Goal: Transaction & Acquisition: Subscribe to service/newsletter

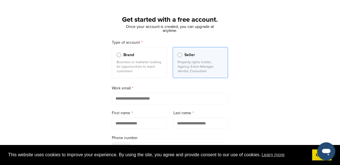
scroll to position [36, 0]
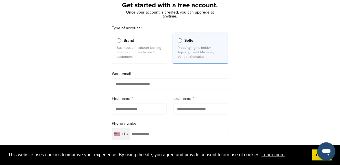
click at [205, 84] on input "email" at bounding box center [170, 84] width 116 height 12
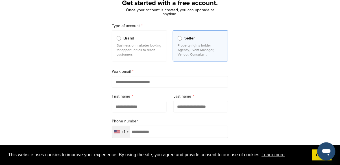
scroll to position [63, 0]
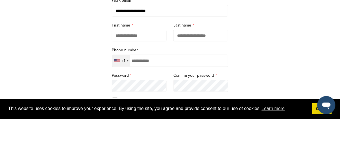
type input "**********"
click at [145, 83] on input "text" at bounding box center [139, 82] width 55 height 12
type input "******"
click at [215, 83] on input "text" at bounding box center [200, 82] width 55 height 12
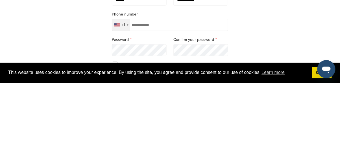
type input "**********"
click at [124, 109] on div "+1" at bounding box center [123, 107] width 3 height 4
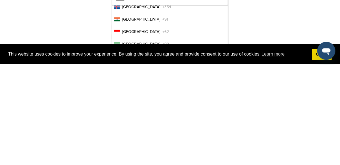
scroll to position [1222, 0]
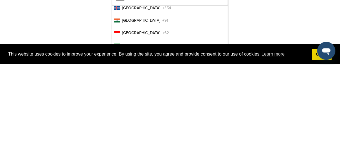
click at [207, 121] on li "India +91" at bounding box center [170, 121] width 116 height 10
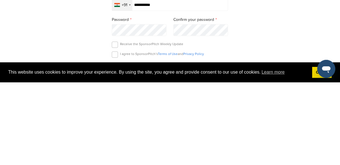
scroll to position [83, 0]
type input "**********"
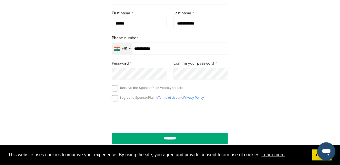
scroll to position [125, 0]
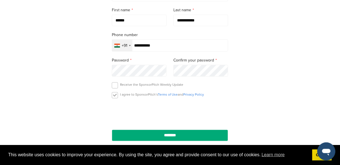
click at [114, 95] on label at bounding box center [115, 95] width 6 height 6
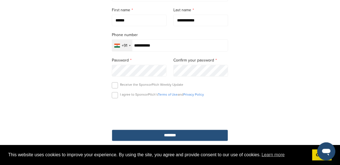
click at [214, 138] on input "********" at bounding box center [170, 136] width 116 height 12
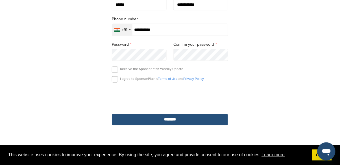
scroll to position [152, 0]
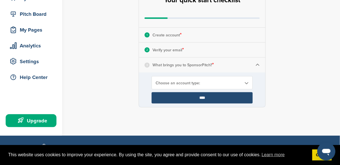
scroll to position [65, 0]
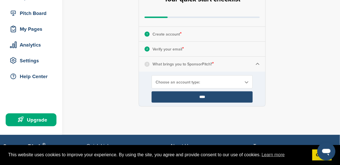
click at [234, 81] on span "Choose an account type:" at bounding box center [198, 82] width 86 height 5
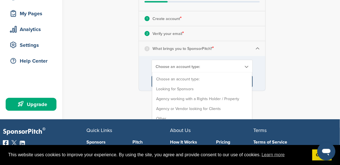
scroll to position [81, 0]
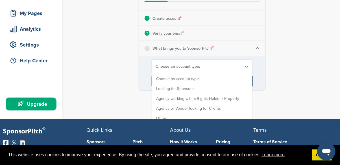
click at [217, 89] on form "**********" at bounding box center [202, 73] width 126 height 35
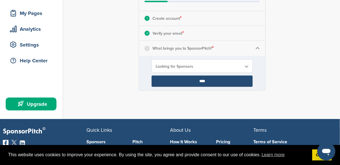
click at [225, 84] on input "****" at bounding box center [202, 81] width 101 height 11
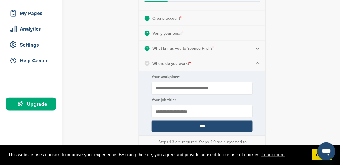
click at [226, 78] on label "Your workplace:" at bounding box center [202, 76] width 101 height 5
click at [226, 82] on input "Your workplace:" at bounding box center [202, 88] width 101 height 13
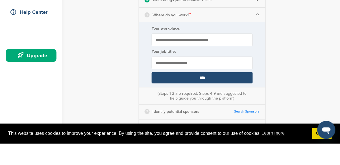
scroll to position [108, 0]
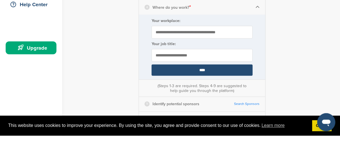
type input "**********"
click at [241, 82] on input "text" at bounding box center [202, 84] width 101 height 13
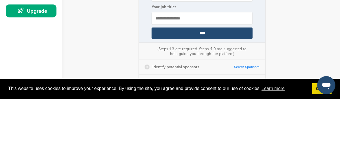
type input "**********"
click at [242, 99] on input "****" at bounding box center [202, 99] width 101 height 11
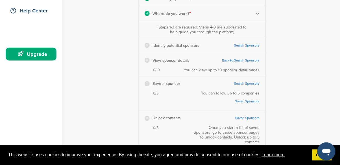
scroll to position [130, 0]
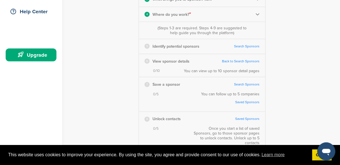
click at [249, 47] on link "Search Sponsors" at bounding box center [247, 46] width 26 height 4
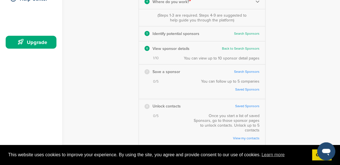
scroll to position [142, 0]
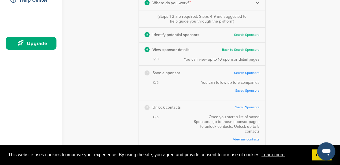
click at [250, 51] on link "Back to Search Sponsors" at bounding box center [241, 50] width 38 height 4
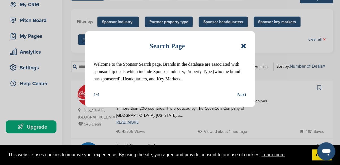
scroll to position [71, 0]
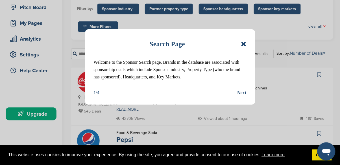
click at [242, 94] on div "Next" at bounding box center [241, 92] width 9 height 7
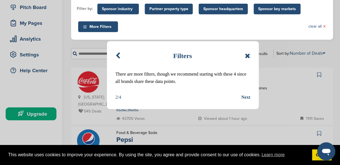
click at [242, 98] on div "Next" at bounding box center [245, 97] width 9 height 7
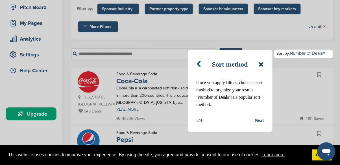
click at [262, 120] on div "Next" at bounding box center [259, 120] width 9 height 7
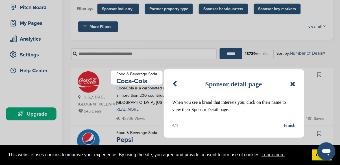
click at [289, 128] on div "Finish" at bounding box center [289, 125] width 12 height 7
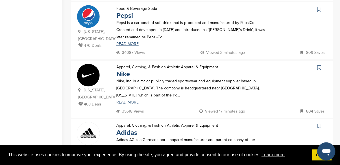
scroll to position [202, 0]
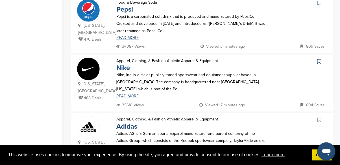
click at [119, 64] on link "Nike" at bounding box center [123, 68] width 14 height 8
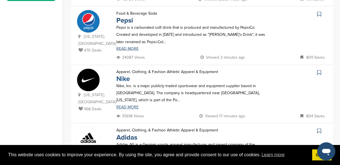
scroll to position [0, 0]
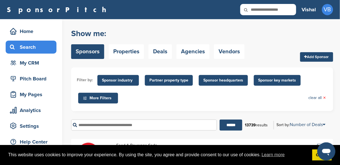
click at [78, 81] on li "Filter by:" at bounding box center [85, 80] width 16 height 6
click at [98, 106] on div "Filter by: Sponsor industry Sponsor Industry × Apparel, Clothing, & Fashion Acc…" at bounding box center [202, 89] width 262 height 44
click at [97, 98] on span "More Filters" at bounding box center [99, 98] width 32 height 6
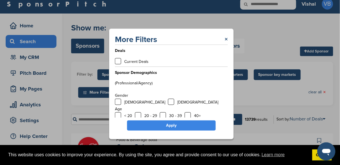
scroll to position [30, 0]
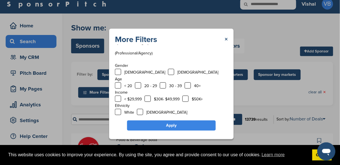
click at [202, 131] on link "Apply" at bounding box center [171, 125] width 89 height 10
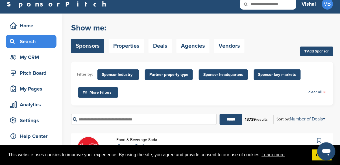
click at [285, 75] on span "Sponsor key markets" at bounding box center [277, 75] width 38 height 6
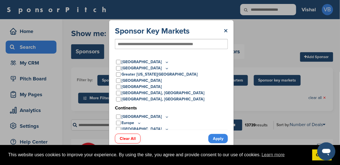
scroll to position [8, 0]
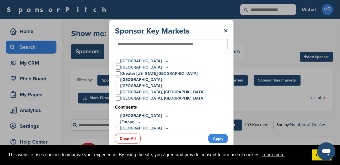
click at [133, 137] on icon at bounding box center [134, 134] width 5 height 5
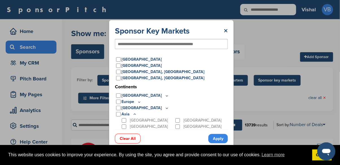
scroll to position [50, 0]
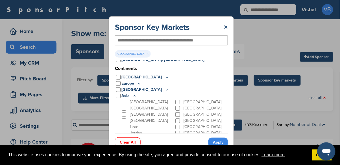
click at [218, 147] on link "Apply" at bounding box center [217, 142] width 19 height 9
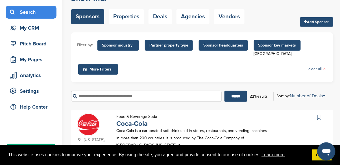
scroll to position [34, 0]
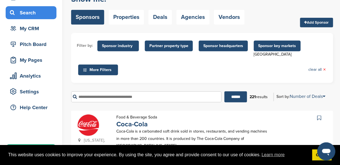
click at [235, 49] on span "Sponsor headquarters" at bounding box center [223, 46] width 40 height 6
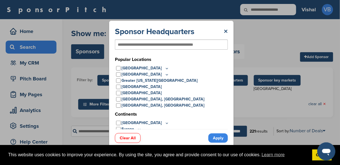
scroll to position [8, 0]
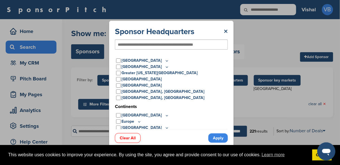
click at [134, 134] on icon at bounding box center [135, 134] width 2 height 1
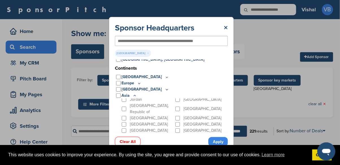
scroll to position [45, 0]
click at [318, 158] on div "Open messaging window" at bounding box center [325, 151] width 17 height 17
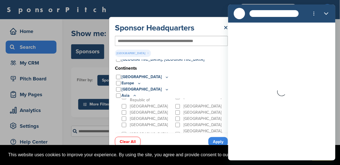
scroll to position [47, 0]
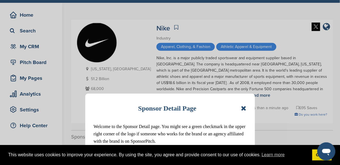
scroll to position [1, 0]
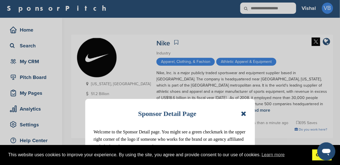
click at [315, 161] on link "Got it!" at bounding box center [321, 155] width 19 height 11
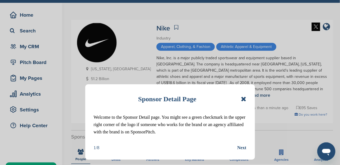
scroll to position [0, 0]
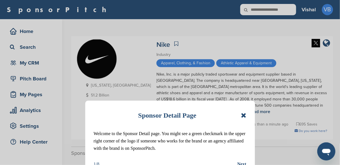
click at [243, 165] on div "Next" at bounding box center [241, 164] width 9 height 7
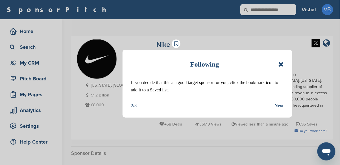
click at [280, 109] on div "Next" at bounding box center [279, 105] width 9 height 7
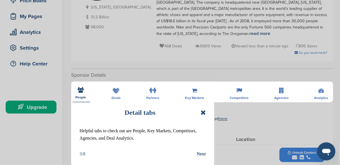
scroll to position [79, 0]
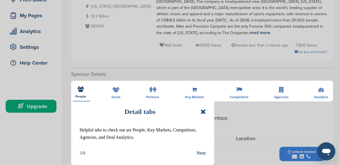
click at [202, 153] on div "Next" at bounding box center [201, 153] width 9 height 7
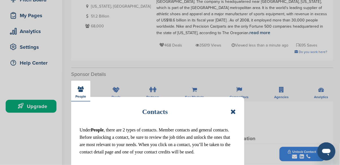
click at [231, 165] on div "Next" at bounding box center [231, 167] width 9 height 7
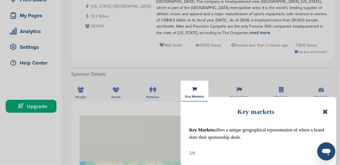
click at [326, 155] on div "Next" at bounding box center [323, 153] width 9 height 7
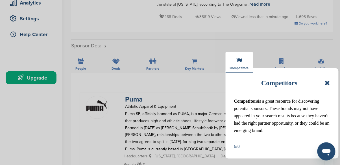
scroll to position [108, 0]
click at [328, 148] on div "Next" at bounding box center [325, 146] width 9 height 7
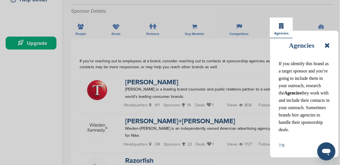
scroll to position [145, 0]
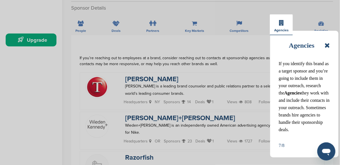
click at [328, 149] on div "Next" at bounding box center [325, 145] width 9 height 7
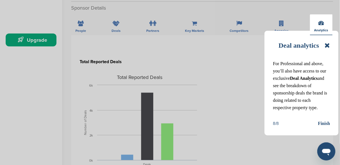
click at [328, 124] on div "Finish" at bounding box center [324, 123] width 12 height 7
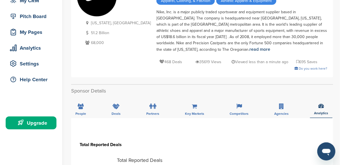
scroll to position [70, 0]
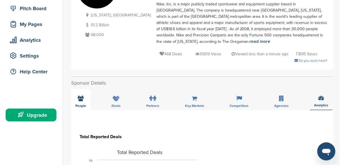
click at [82, 96] on icon at bounding box center [81, 99] width 6 height 6
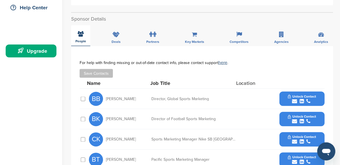
scroll to position [123, 0]
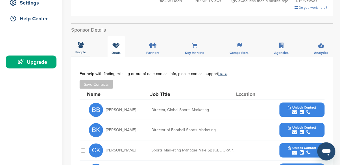
click at [111, 43] on div "Deals" at bounding box center [116, 46] width 17 height 21
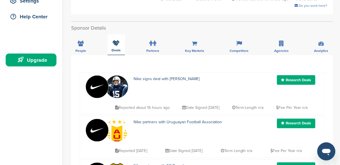
scroll to position [117, 0]
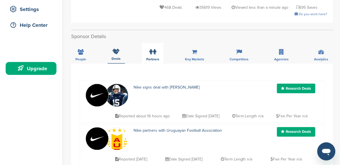
click at [152, 50] on label at bounding box center [152, 51] width 7 height 11
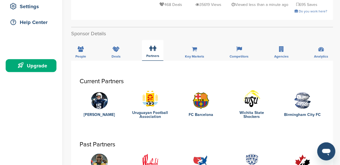
scroll to position [120, 0]
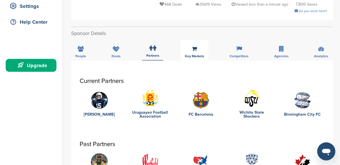
click at [196, 46] on icon at bounding box center [194, 49] width 5 height 6
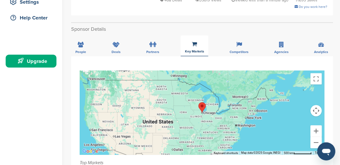
scroll to position [112, 0]
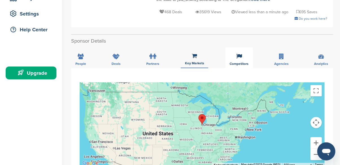
click at [244, 47] on div "Competitors" at bounding box center [238, 57] width 27 height 21
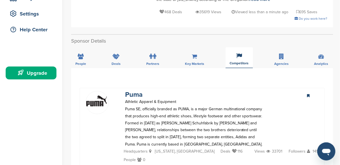
scroll to position [108, 0]
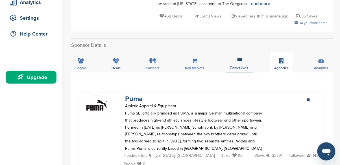
click at [278, 57] on div "Agencies" at bounding box center [281, 62] width 23 height 21
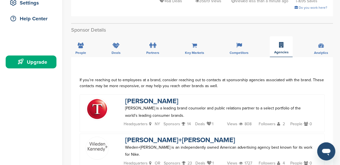
scroll to position [122, 0]
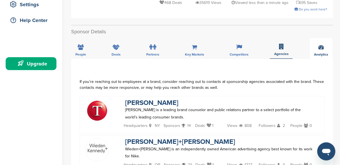
click at [328, 42] on div "Analytics" at bounding box center [321, 48] width 23 height 21
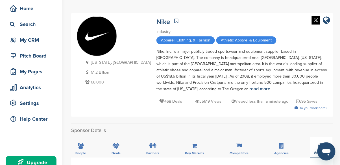
scroll to position [0, 0]
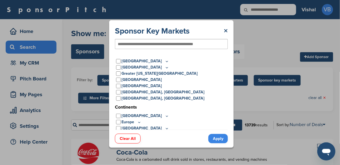
click at [134, 132] on icon at bounding box center [134, 134] width 5 height 5
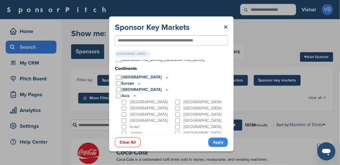
click at [217, 147] on link "Apply" at bounding box center [217, 142] width 19 height 9
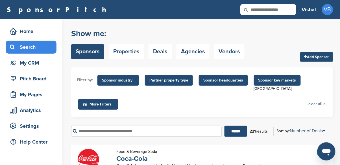
click at [232, 81] on span "Sponsor headquarters" at bounding box center [223, 80] width 40 height 6
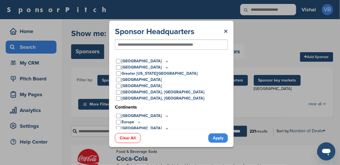
click at [132, 132] on icon at bounding box center [134, 134] width 5 height 5
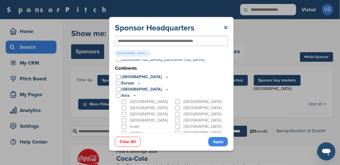
click at [217, 146] on link "Apply" at bounding box center [217, 141] width 19 height 9
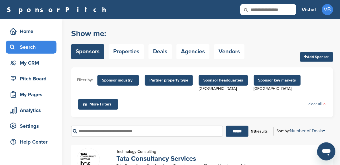
click at [180, 82] on span "Partner property type" at bounding box center [168, 80] width 39 height 6
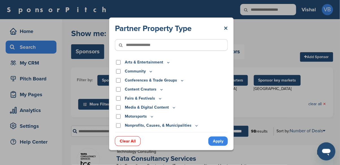
click at [164, 59] on p "Arts & Entertainment" at bounding box center [148, 62] width 46 height 6
click at [162, 51] on div "Partner Property Type × Arts & Entertainment Actor/Actress Amusement Park Aquar…" at bounding box center [171, 77] width 113 height 109
click at [166, 60] on icon at bounding box center [168, 62] width 5 height 5
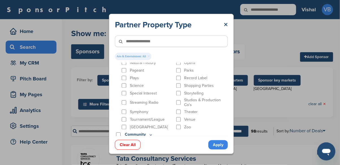
scroll to position [292, 0]
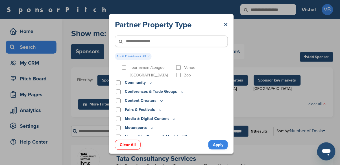
click at [219, 150] on link "Apply" at bounding box center [217, 144] width 19 height 9
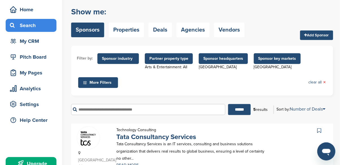
scroll to position [20, 0]
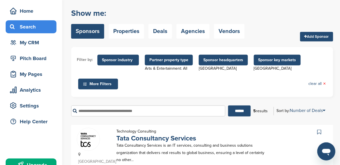
click at [133, 61] on span "Sponsor industry" at bounding box center [118, 60] width 32 height 6
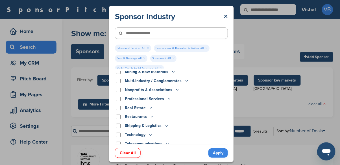
scroll to position [204, 0]
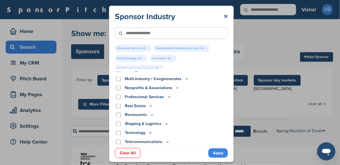
click at [250, 54] on div "Sponsor Industry × Educational Services: All × Entertainment & Recreation Activ…" at bounding box center [171, 84] width 343 height 168
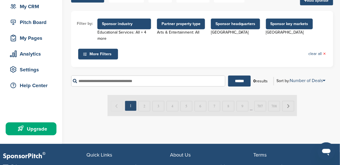
scroll to position [15, 0]
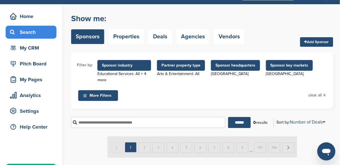
click at [194, 67] on span "Partner property type" at bounding box center [180, 65] width 39 height 6
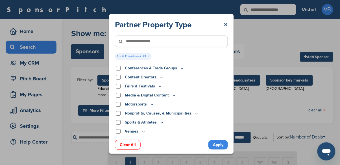
scroll to position [3, 0]
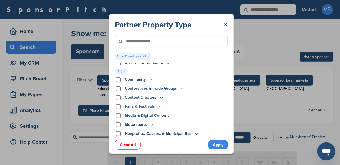
click at [127, 150] on link "Clear All" at bounding box center [128, 145] width 26 height 10
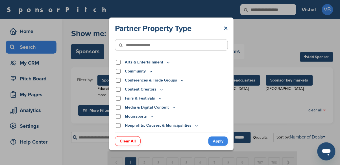
click at [227, 23] on link "×" at bounding box center [225, 28] width 4 height 10
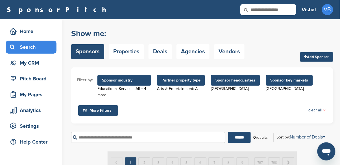
click at [248, 77] on span "Sponsor headquarters" at bounding box center [235, 80] width 40 height 6
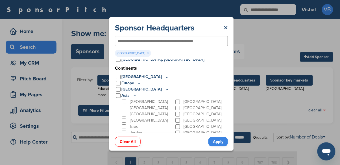
click at [122, 147] on link "Clear All" at bounding box center [128, 142] width 26 height 10
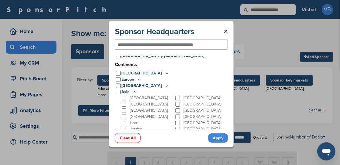
click at [226, 27] on link "×" at bounding box center [225, 32] width 4 height 10
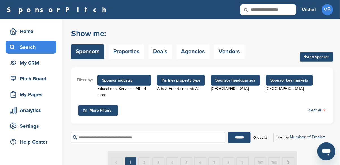
click at [246, 78] on span "Sponsor headquarters" at bounding box center [235, 80] width 40 height 6
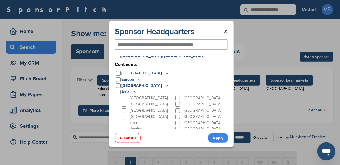
click at [125, 143] on link "Clear All" at bounding box center [128, 138] width 26 height 10
click at [221, 143] on link "Apply" at bounding box center [217, 137] width 19 height 9
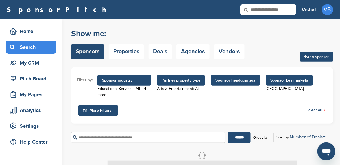
click at [190, 86] on div "Arts & Entertainment: All" at bounding box center [181, 89] width 48 height 6
